Goal: Task Accomplishment & Management: Use online tool/utility

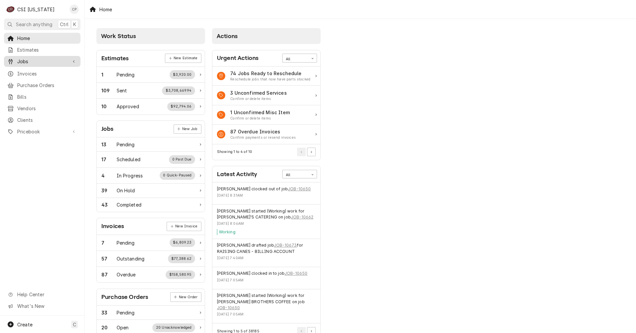
click at [28, 58] on span "Jobs" at bounding box center [42, 61] width 50 height 7
click at [33, 71] on span "Jobs" at bounding box center [47, 73] width 60 height 7
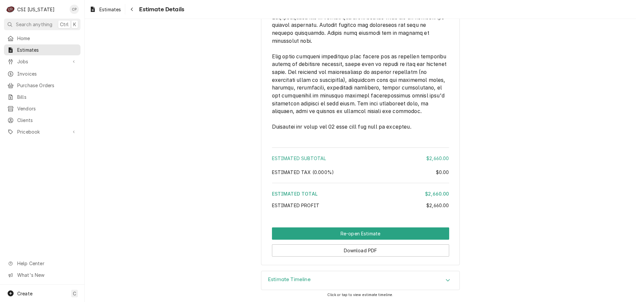
scroll to position [1022, 0]
click at [281, 280] on h3 "Estimate Timeline" at bounding box center [289, 279] width 43 height 6
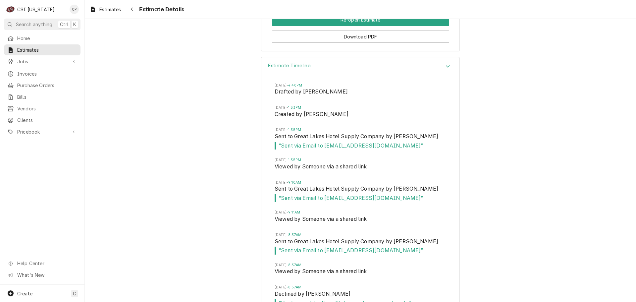
scroll to position [1256, 0]
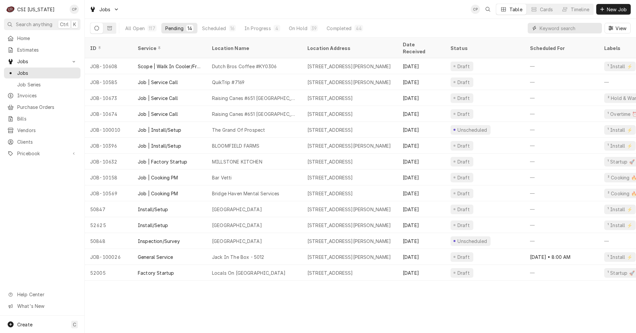
click at [564, 30] on input "Dynamic Content Wrapper" at bounding box center [568, 28] width 59 height 11
type input "the grand"
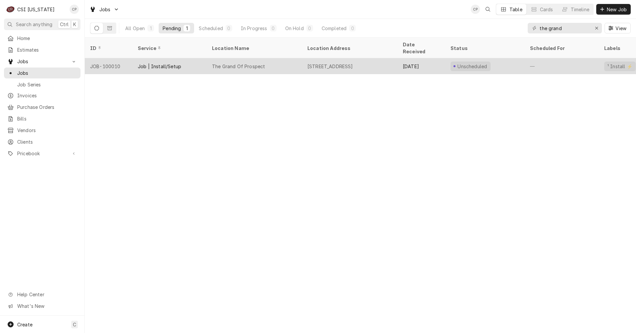
click at [248, 63] on div "The Grand Of Prospect" at bounding box center [238, 66] width 53 height 7
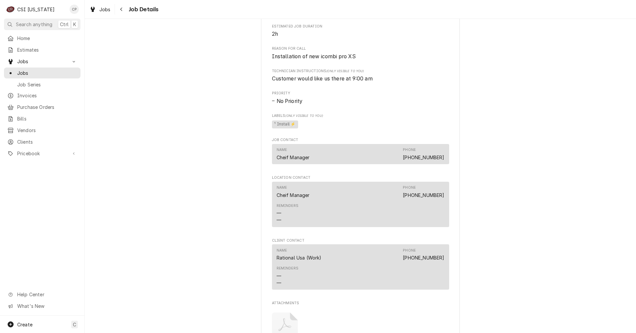
scroll to position [421, 0]
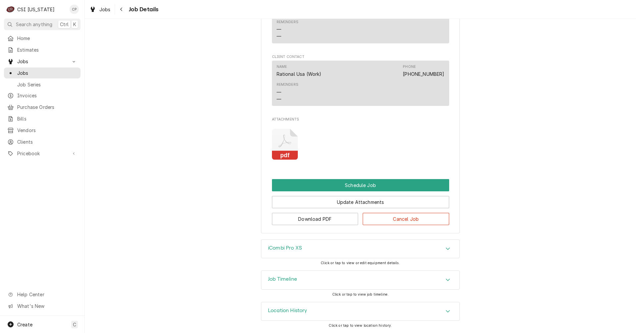
click at [284, 150] on icon "Attachments" at bounding box center [285, 144] width 26 height 31
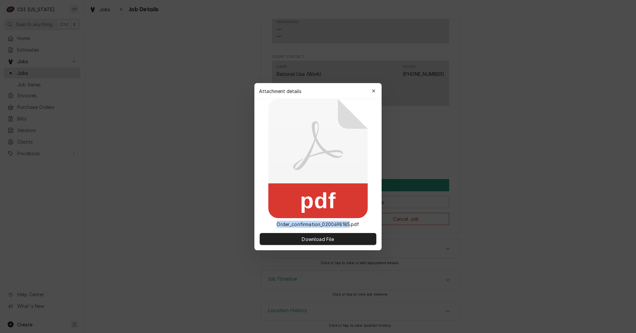
click at [284, 150] on icon at bounding box center [317, 158] width 99 height 119
click at [312, 241] on span "Download File" at bounding box center [317, 238] width 35 height 7
click at [374, 92] on icon "button" at bounding box center [373, 90] width 3 height 3
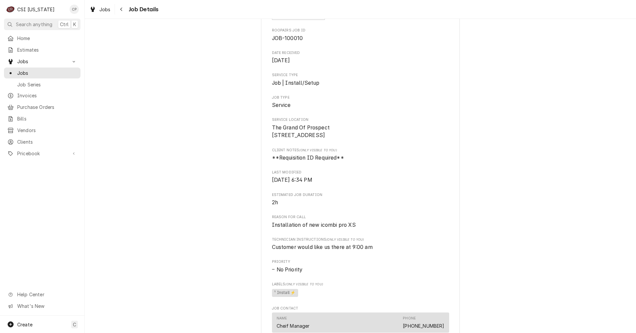
scroll to position [0, 0]
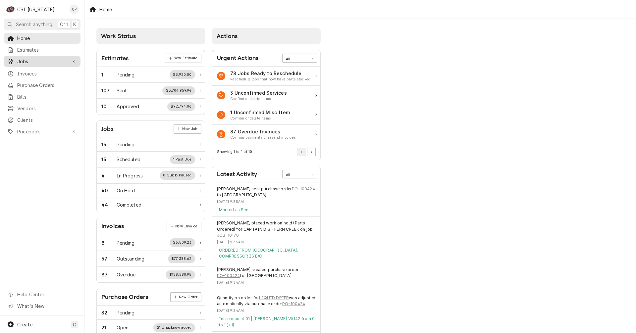
click at [29, 60] on span "Jobs" at bounding box center [42, 61] width 50 height 7
click at [29, 70] on span "Jobs" at bounding box center [47, 73] width 60 height 7
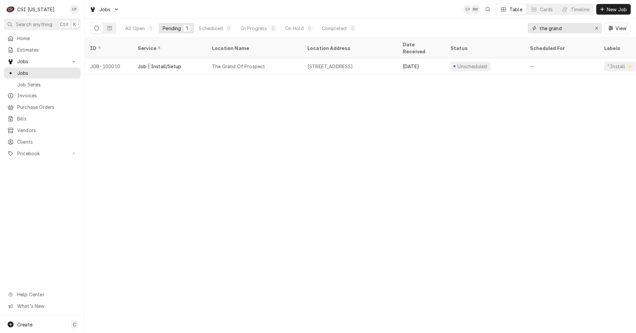
drag, startPoint x: 570, startPoint y: 30, endPoint x: 483, endPoint y: 29, distance: 87.4
click at [485, 30] on div "All Open 1 Pending 1 Scheduled 0 In Progress 0 On Hold 0 Completed 0 the grand …" at bounding box center [360, 28] width 540 height 19
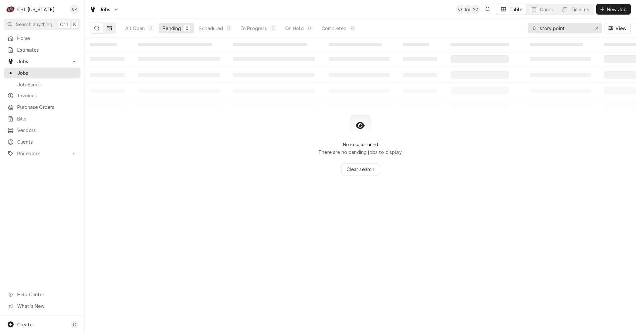
click at [111, 28] on icon "Dynamic Content Wrapper" at bounding box center [109, 28] width 5 height 5
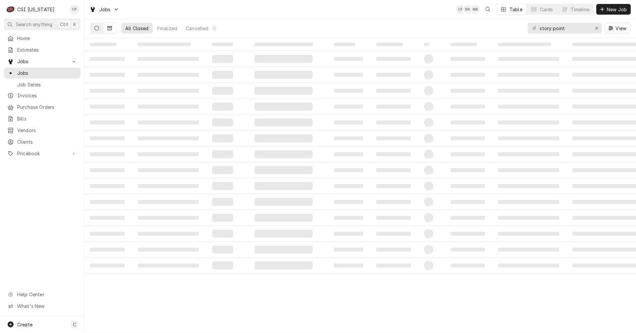
click at [99, 28] on button "Dynamic Content Wrapper" at bounding box center [96, 28] width 13 height 11
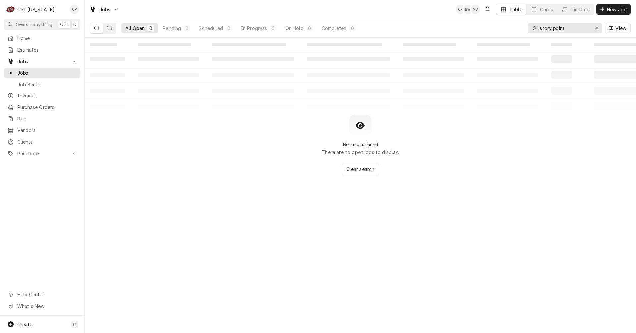
click at [565, 28] on input "story point" at bounding box center [564, 28] width 50 height 11
type input "story"
click at [109, 26] on icon "Dynamic Content Wrapper" at bounding box center [109, 28] width 5 height 4
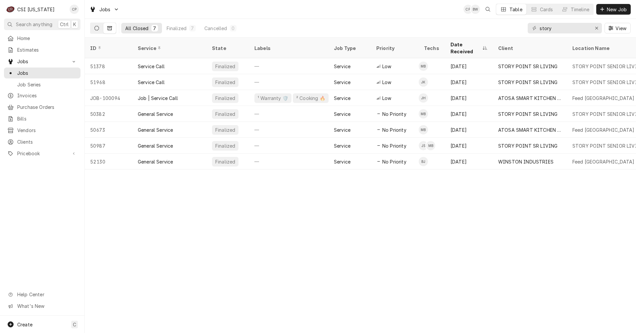
click at [98, 27] on icon "Dynamic Content Wrapper" at bounding box center [96, 28] width 5 height 5
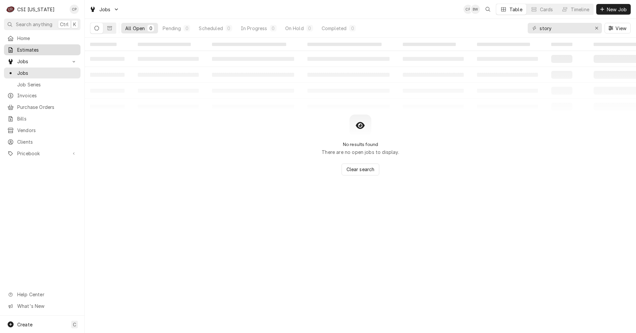
click at [29, 50] on span "Estimates" at bounding box center [47, 49] width 60 height 7
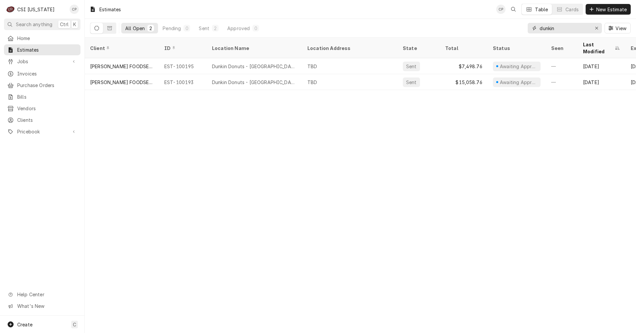
drag, startPoint x: 559, startPoint y: 32, endPoint x: 495, endPoint y: 32, distance: 63.9
click at [495, 32] on div "All Open 2 Pending 0 Sent 2 Approved 0 dunkin View" at bounding box center [360, 28] width 540 height 19
type input "s"
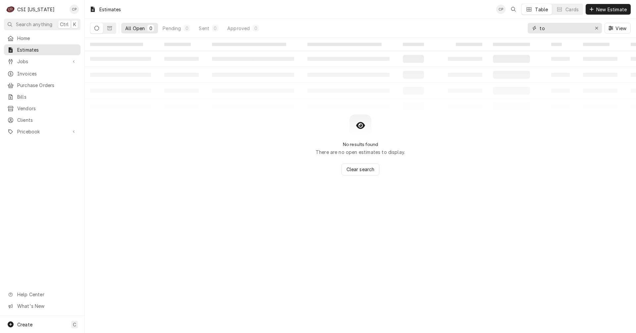
type input "t"
type input "story"
click at [43, 35] on span "Home" at bounding box center [47, 38] width 60 height 7
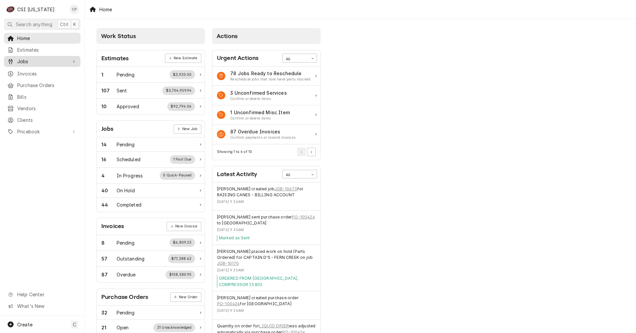
click at [35, 59] on span "Jobs" at bounding box center [42, 61] width 50 height 7
click at [31, 71] on span "Jobs" at bounding box center [47, 73] width 60 height 7
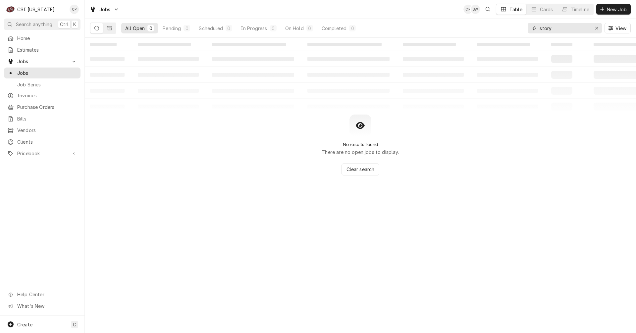
click at [558, 29] on input "story" at bounding box center [564, 28] width 50 height 11
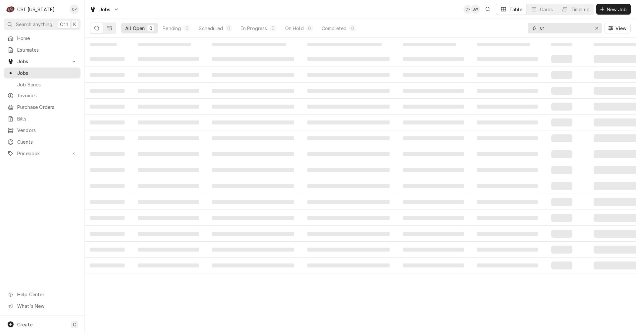
type input "s"
